Goal: Task Accomplishment & Management: Manage account settings

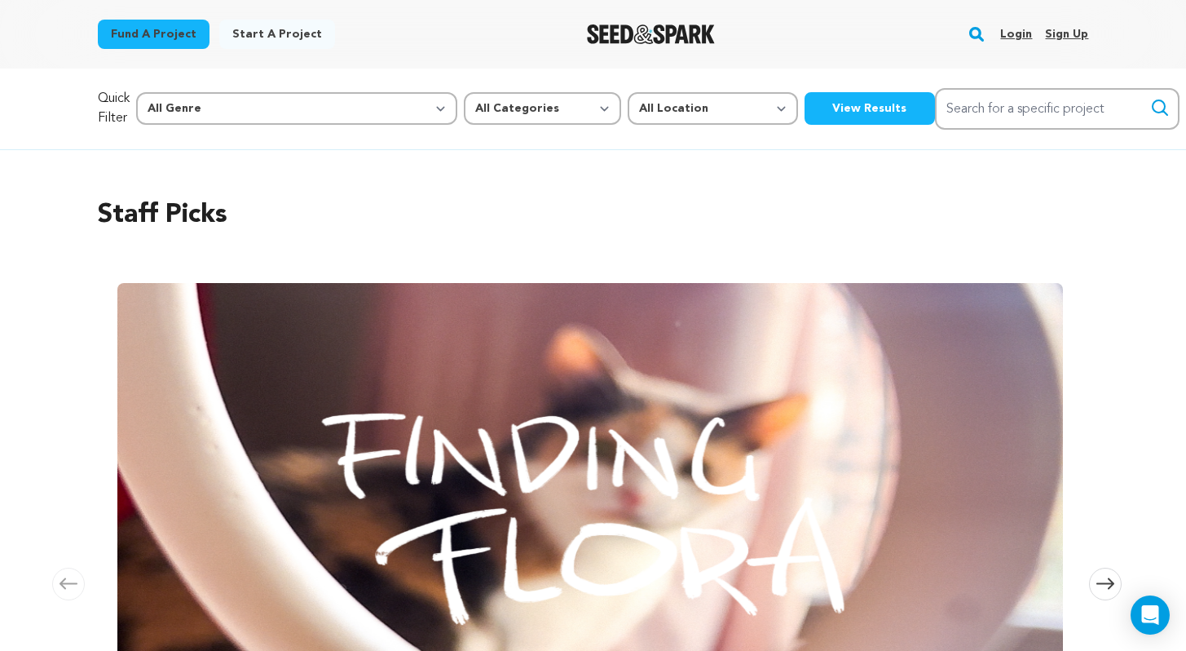
click at [1015, 27] on link "Login" at bounding box center [1017, 34] width 32 height 26
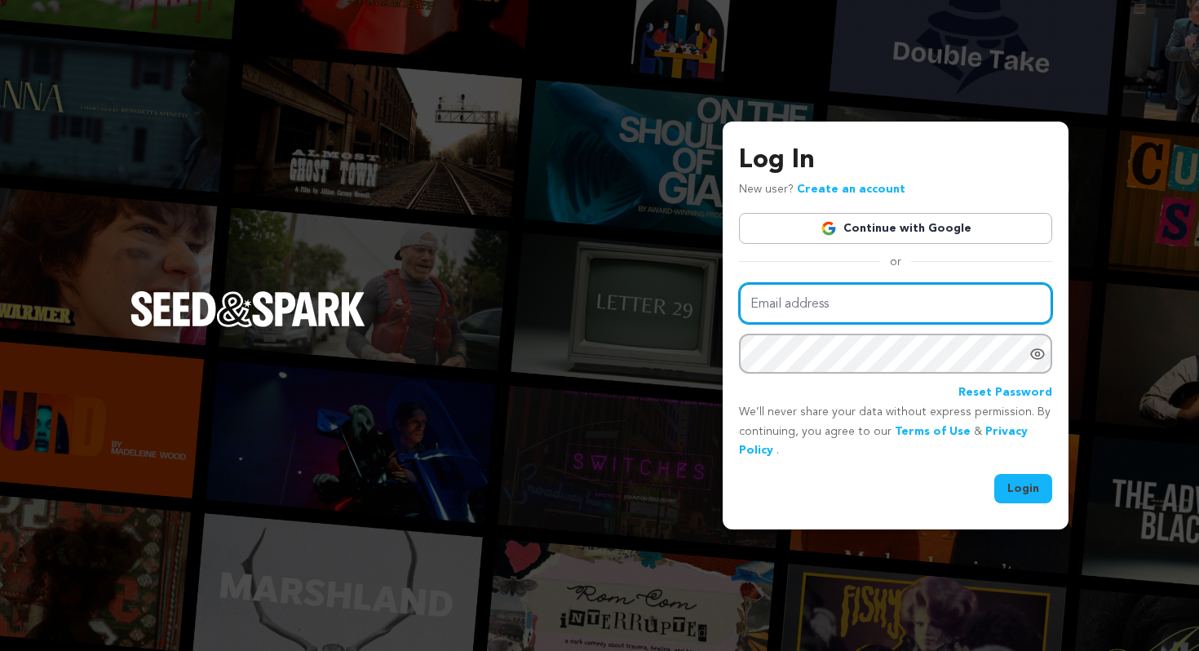
type input "virginianewcomb@gmail.com"
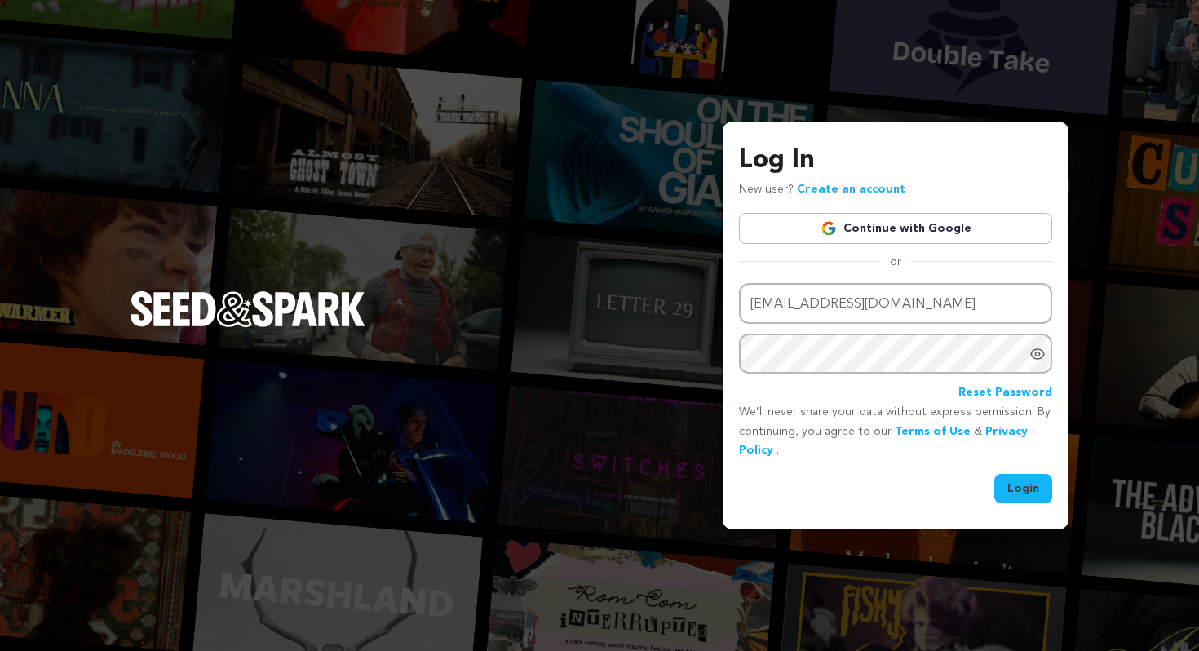
click at [1009, 482] on button "Login" at bounding box center [1023, 488] width 58 height 29
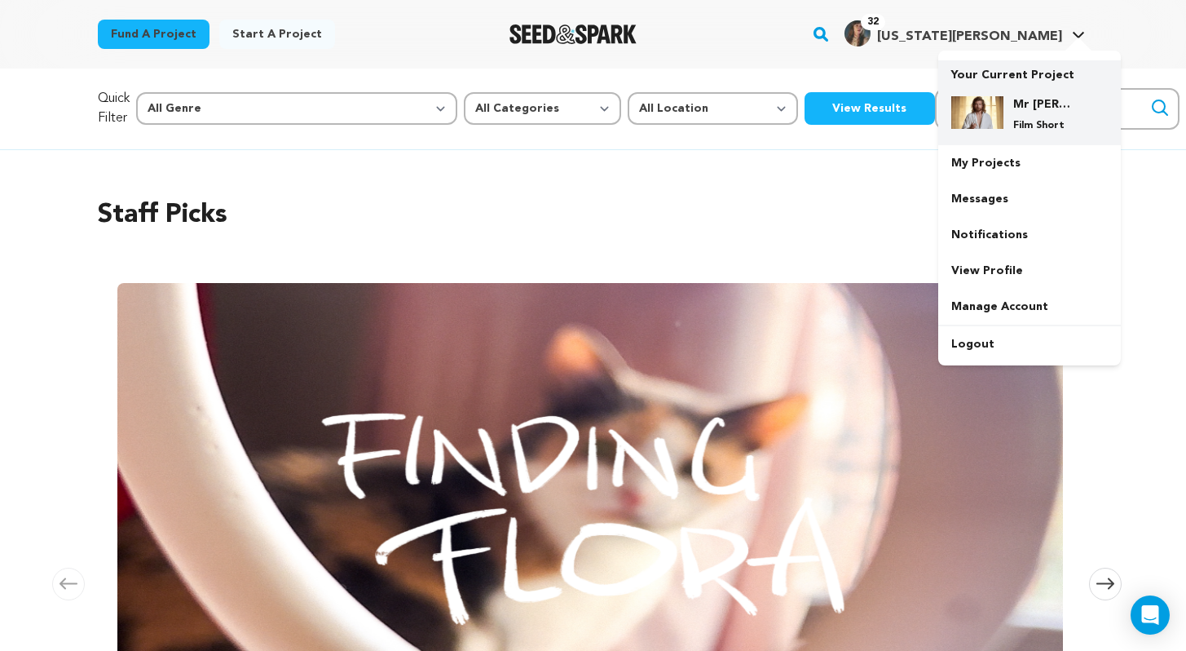
click at [1010, 113] on div "Mr Jesus Film Short" at bounding box center [1043, 114] width 78 height 36
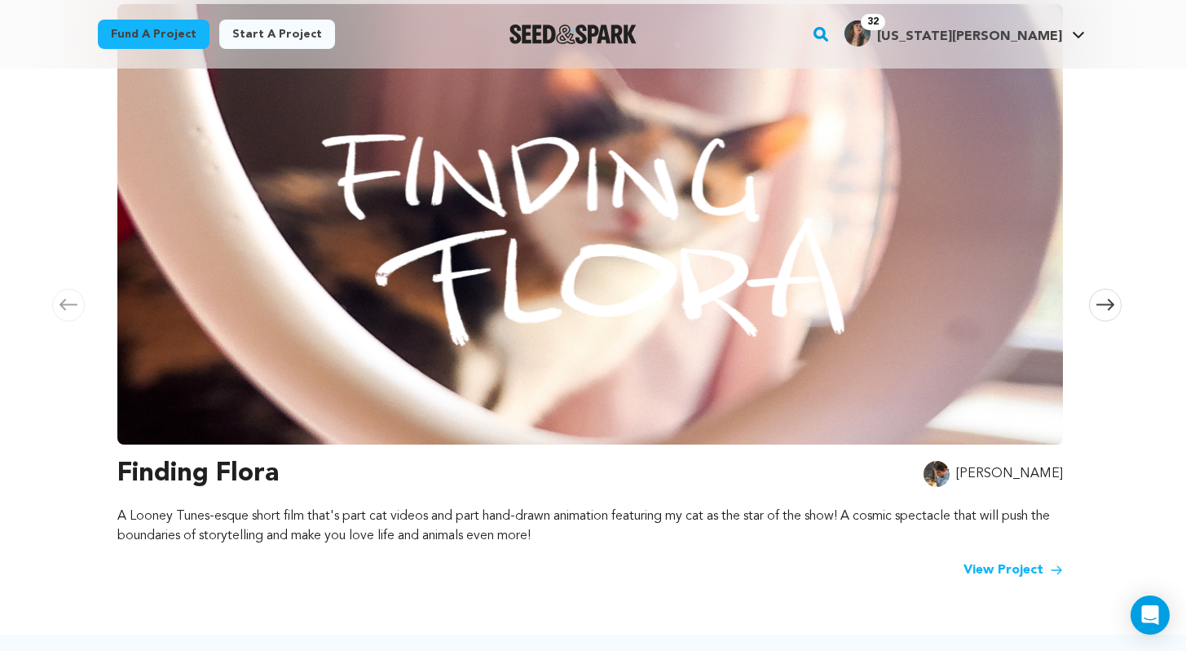
scroll to position [280, 0]
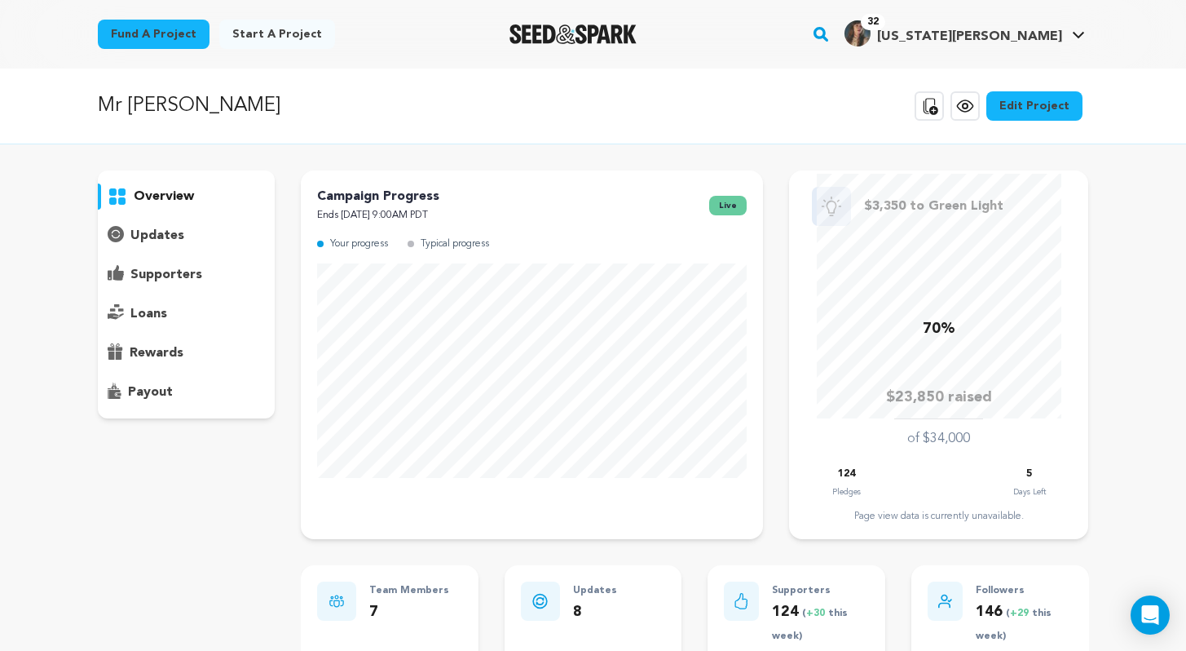
click at [186, 278] on p "supporters" at bounding box center [166, 275] width 72 height 20
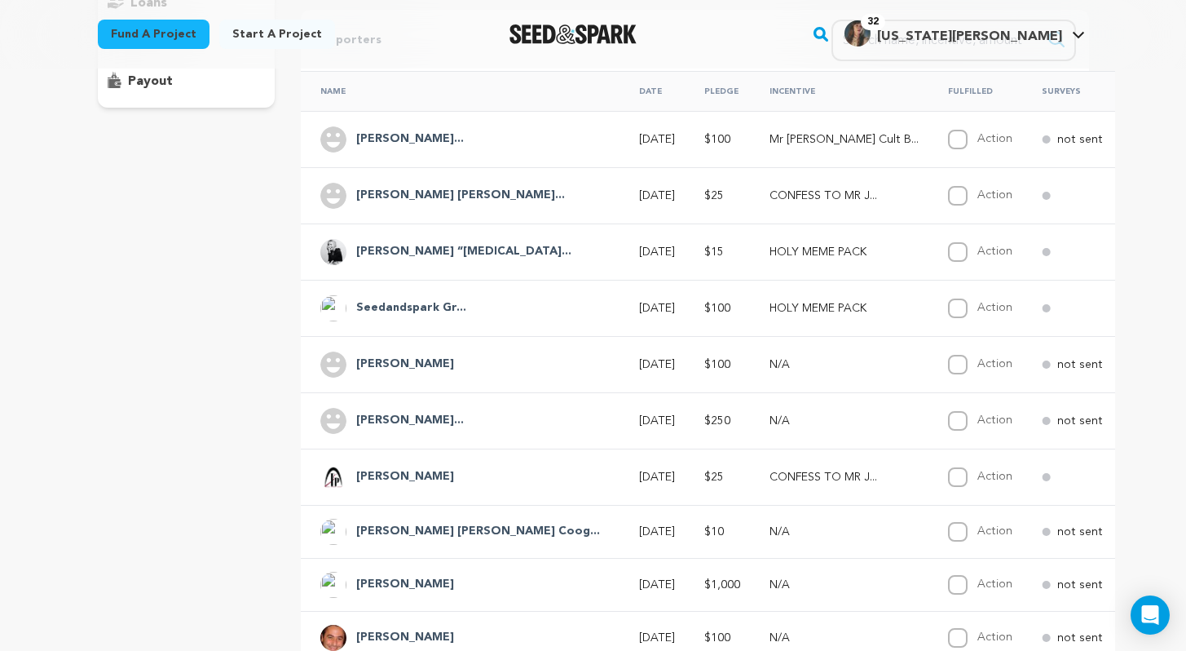
scroll to position [279, 0]
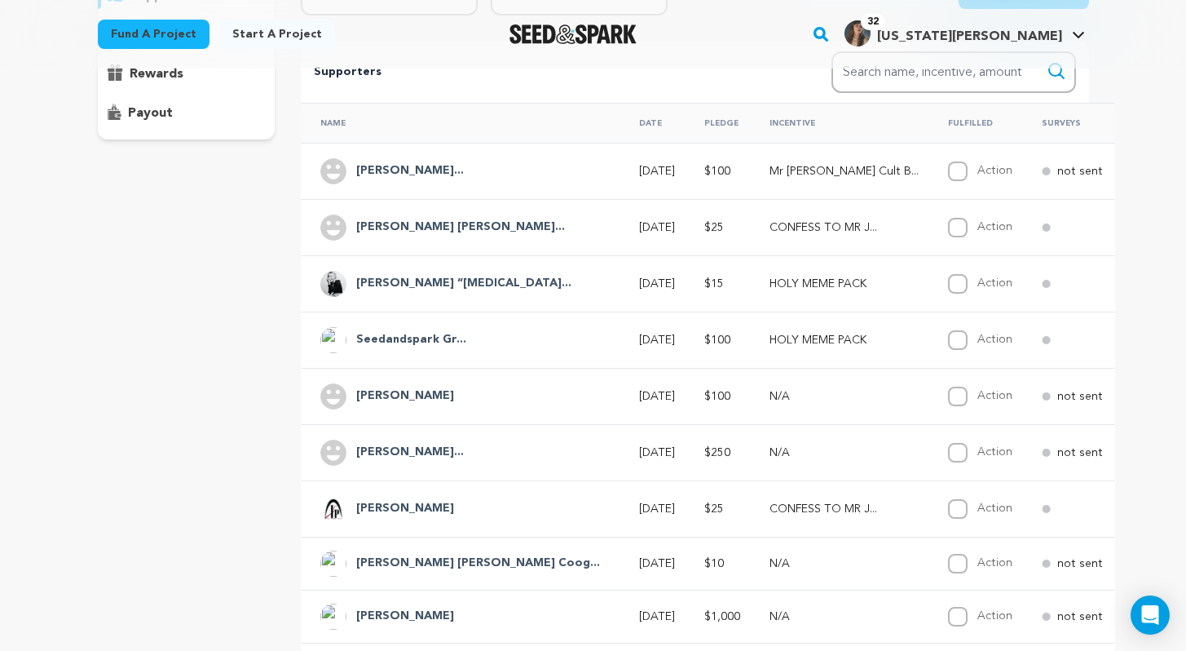
click at [383, 282] on h4 "[PERSON_NAME] “[MEDICAL_DATA]..." at bounding box center [463, 284] width 215 height 20
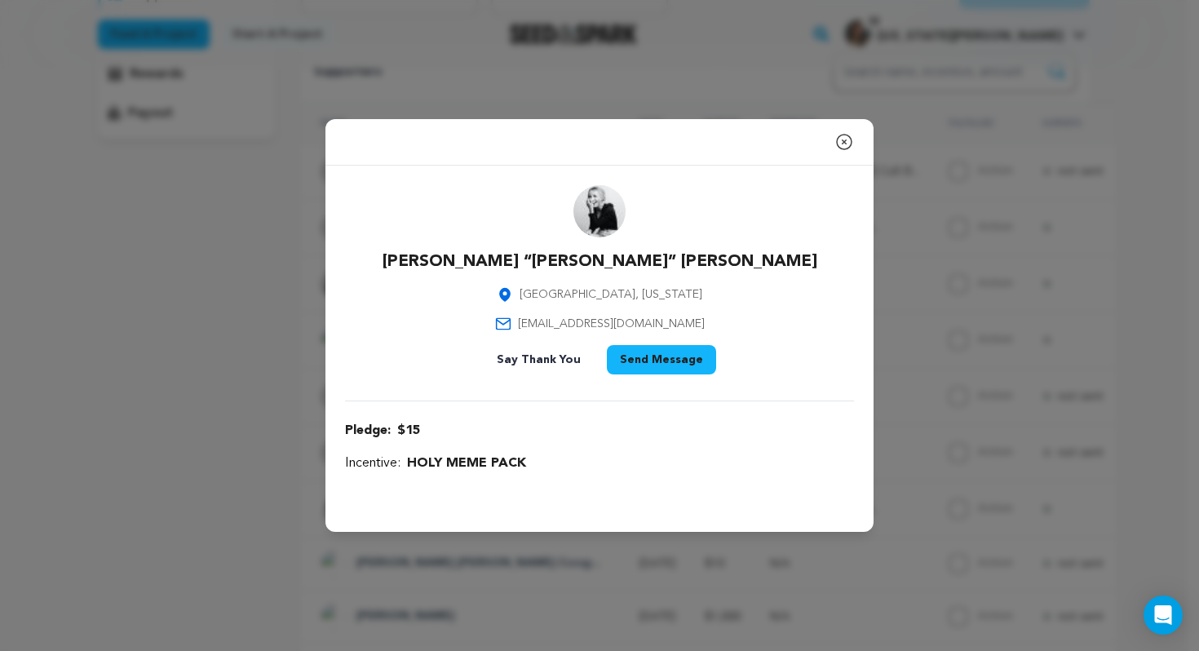
click at [844, 139] on icon "button" at bounding box center [844, 142] width 20 height 20
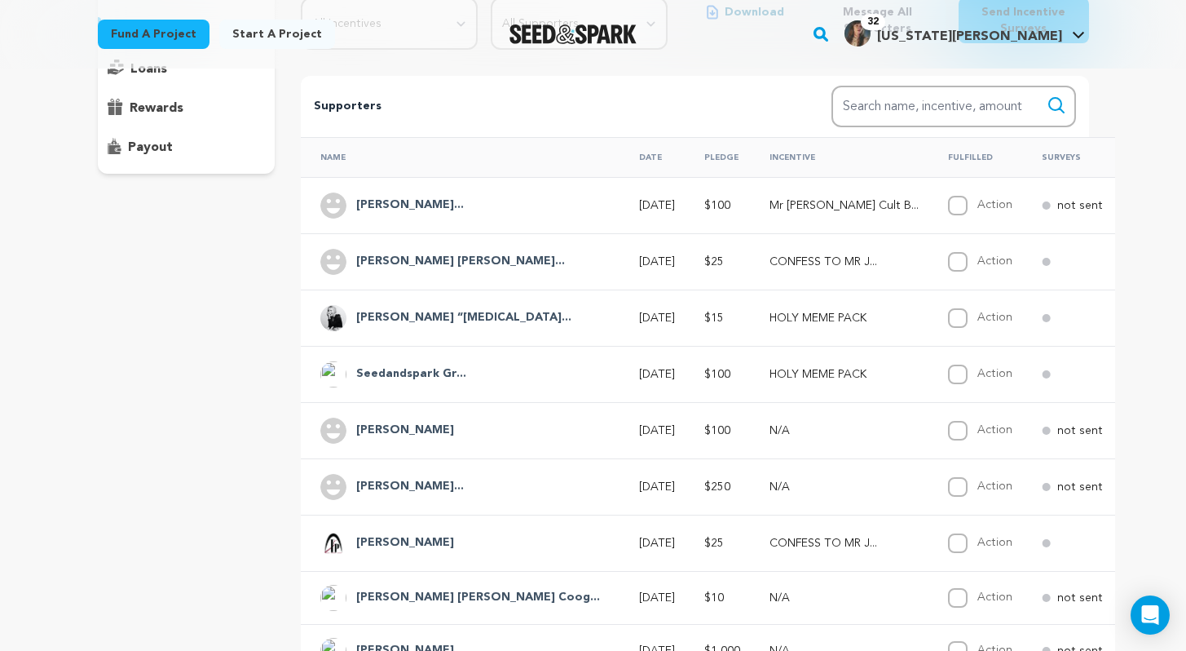
scroll to position [241, 0]
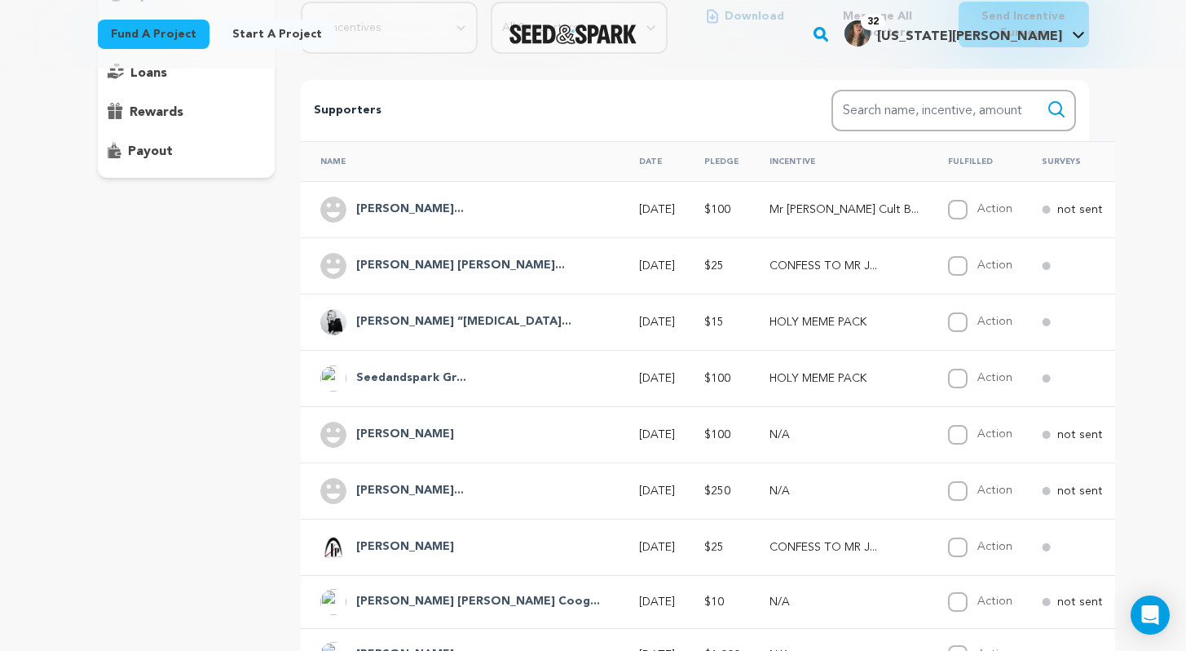
click at [419, 271] on h4 "[PERSON_NAME] [PERSON_NAME]..." at bounding box center [460, 266] width 209 height 20
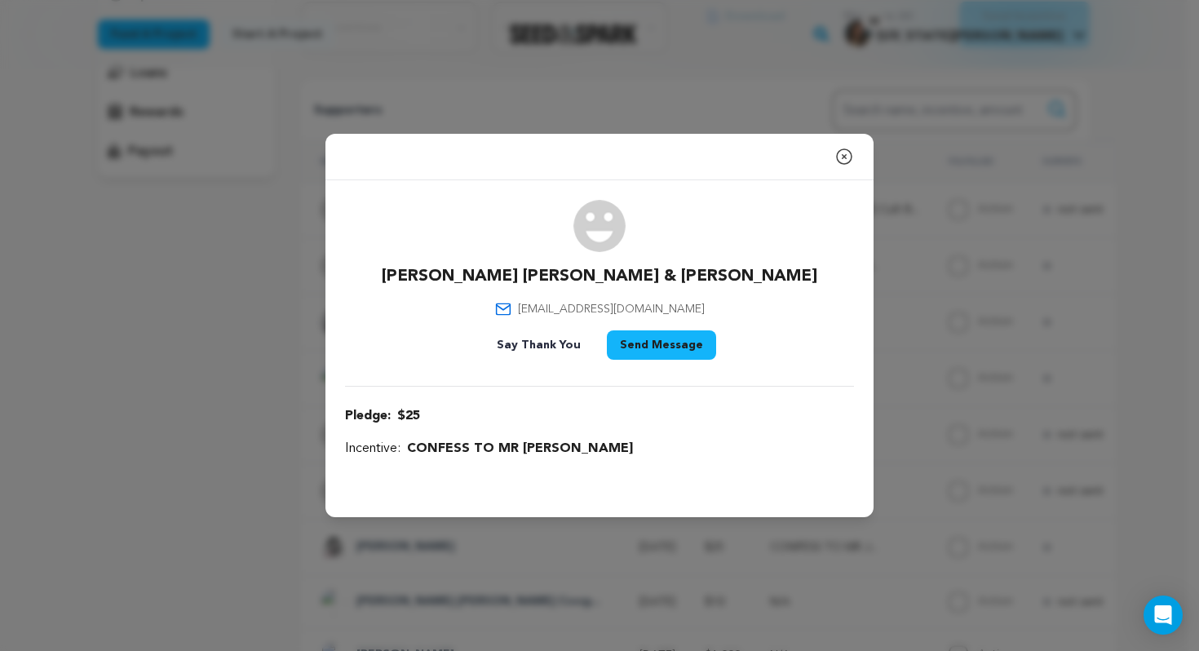
click at [843, 161] on icon "button" at bounding box center [844, 157] width 20 height 20
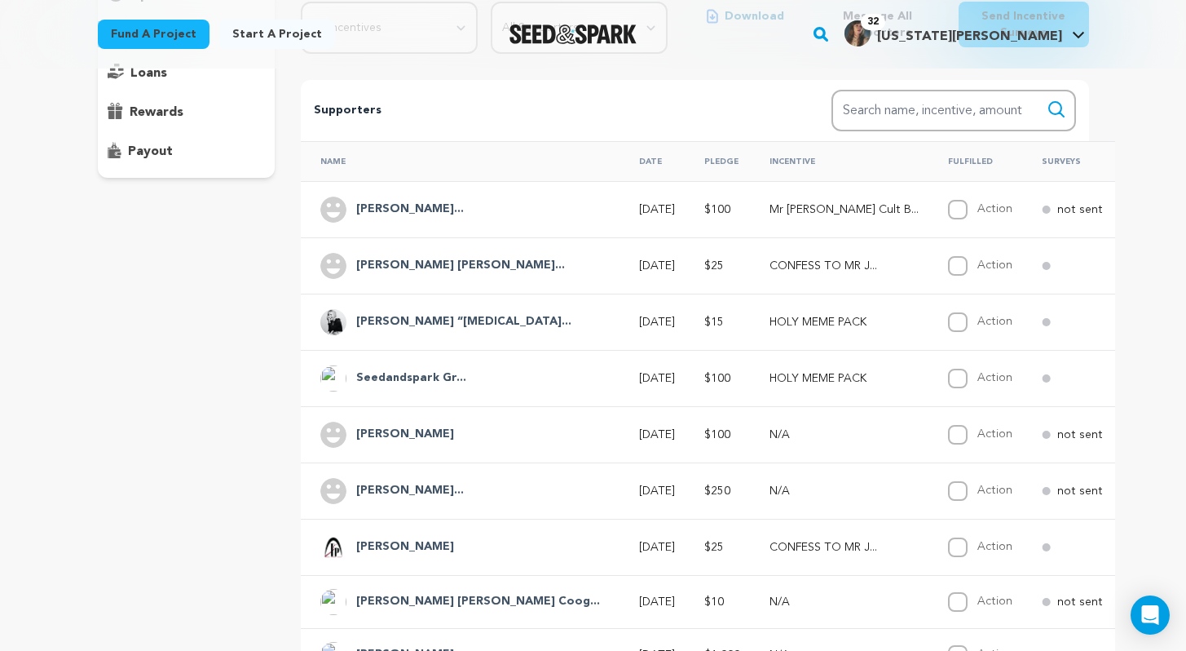
click at [440, 201] on h4 "[PERSON_NAME]..." at bounding box center [410, 210] width 108 height 20
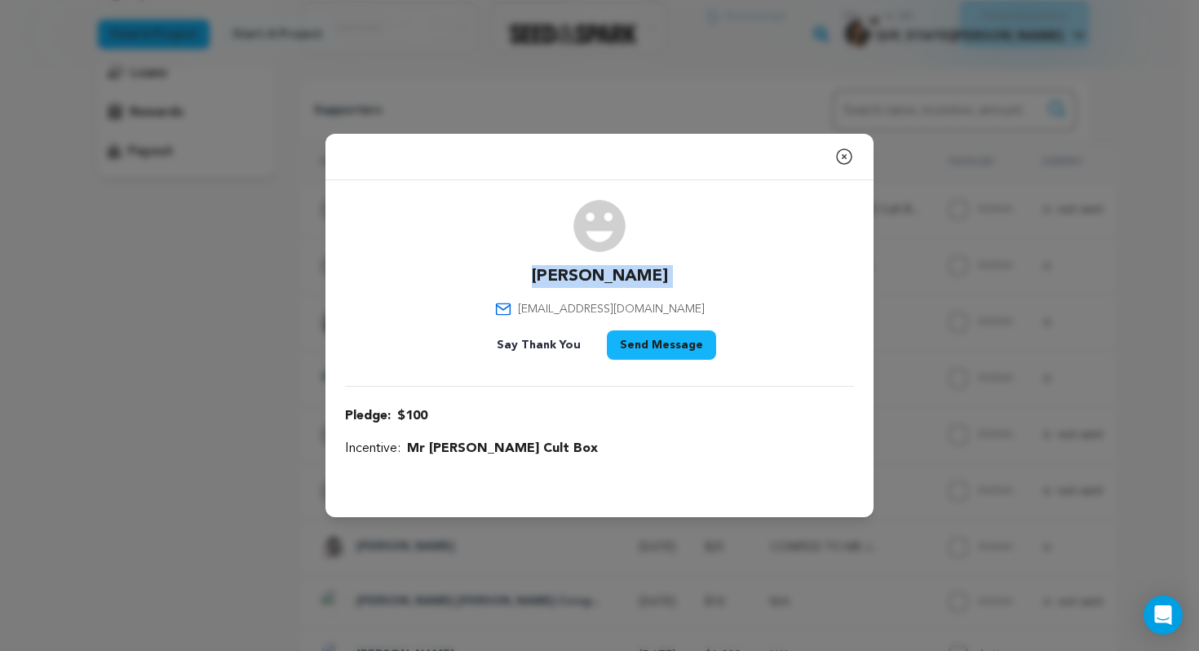
drag, startPoint x: 525, startPoint y: 279, endPoint x: 725, endPoint y: 276, distance: 199.8
click at [725, 276] on div "Ashley McClanahan sheprospers.ashley@gmail.com Say Thank You Send Message" at bounding box center [599, 283] width 509 height 166
copy div "Ashley McClanahan"
click at [843, 157] on icon "button" at bounding box center [844, 156] width 15 height 15
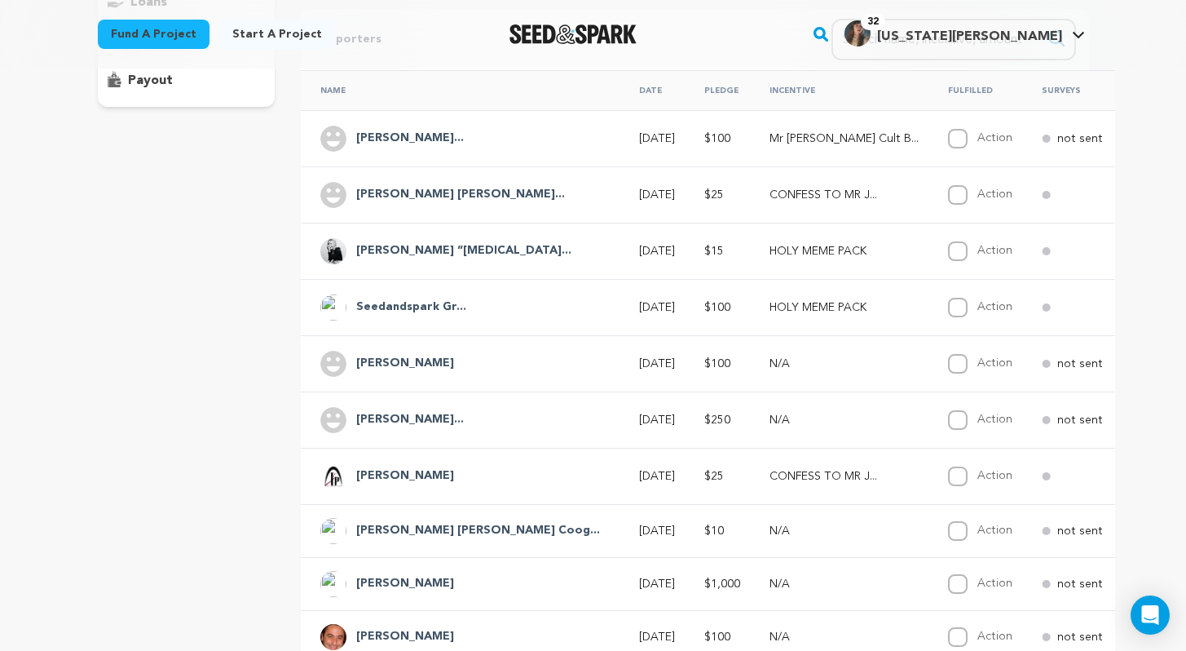
scroll to position [313, 0]
click at [402, 306] on h4 "Seedandspark Gr..." at bounding box center [411, 306] width 110 height 20
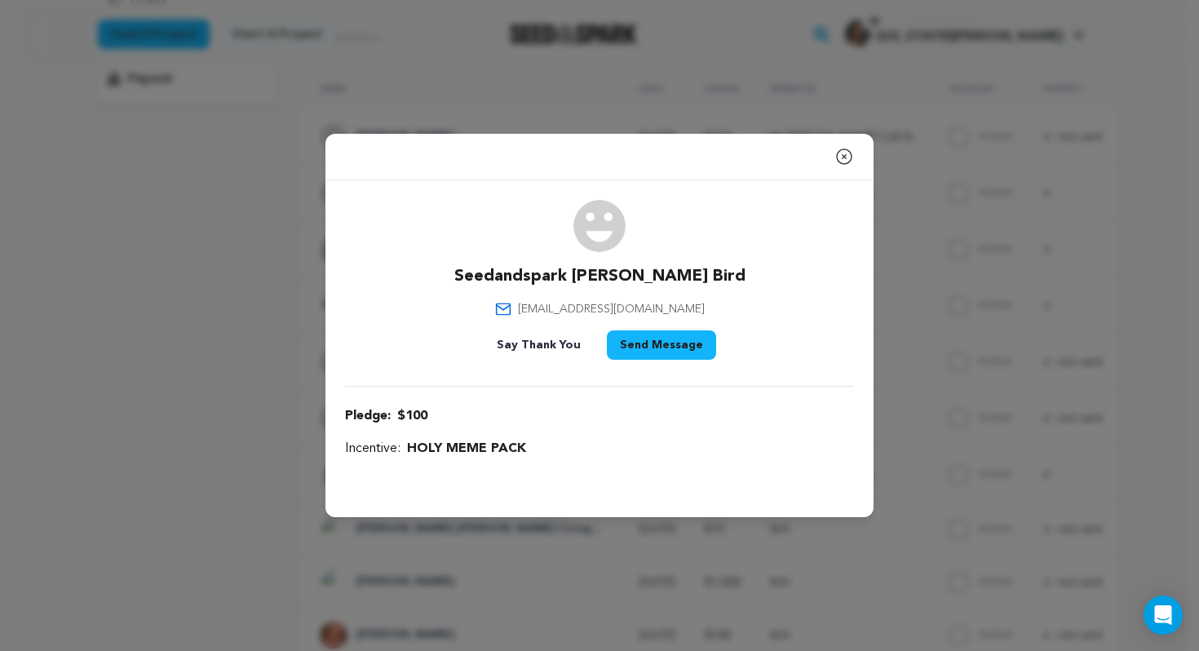
click at [847, 154] on icon "button" at bounding box center [844, 157] width 20 height 20
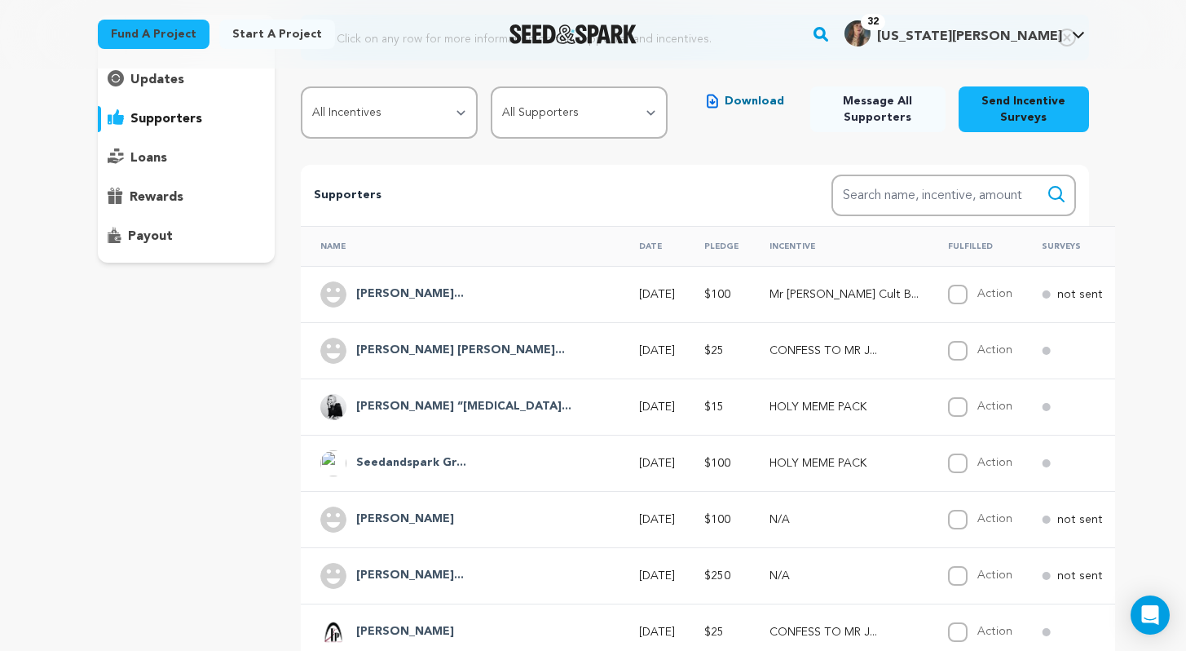
scroll to position [0, 0]
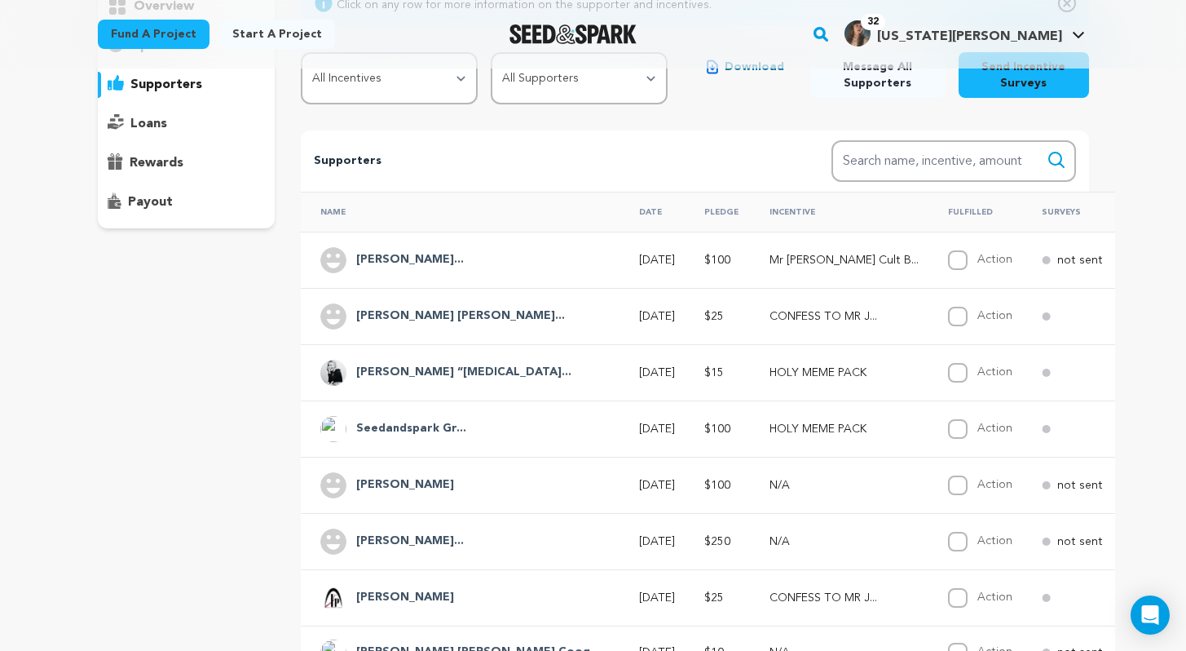
scroll to position [192, 0]
